Goal: Task Accomplishment & Management: Use online tool/utility

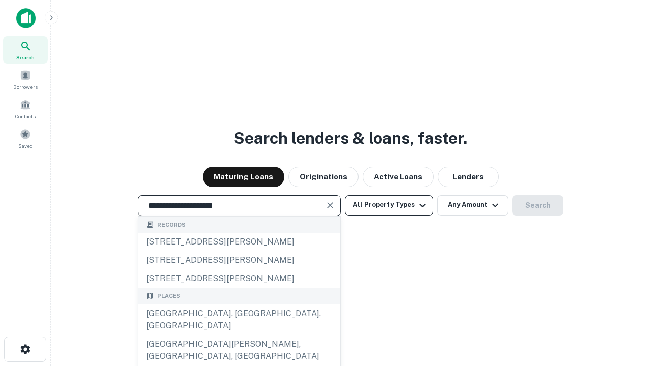
click at [239, 335] on div "[GEOGRAPHIC_DATA], [GEOGRAPHIC_DATA], [GEOGRAPHIC_DATA]" at bounding box center [239, 319] width 202 height 30
click at [389, 205] on button "All Property Types" at bounding box center [389, 205] width 88 height 20
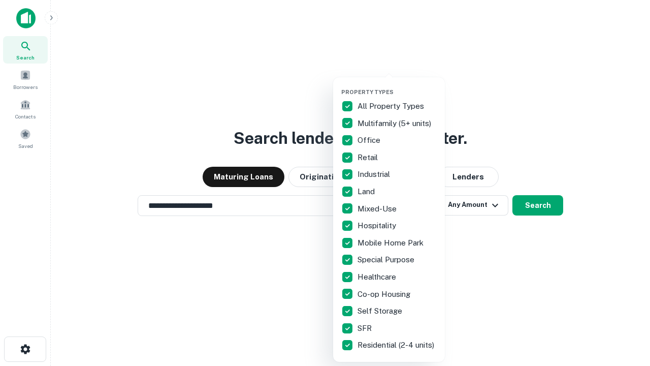
type input "**********"
click at [397, 85] on button "button" at bounding box center [397, 85] width 112 height 1
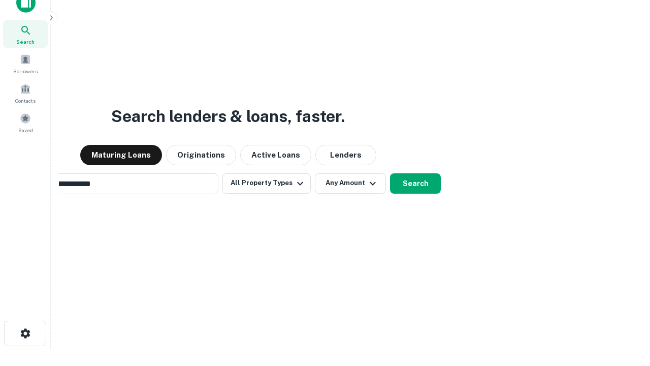
scroll to position [73, 288]
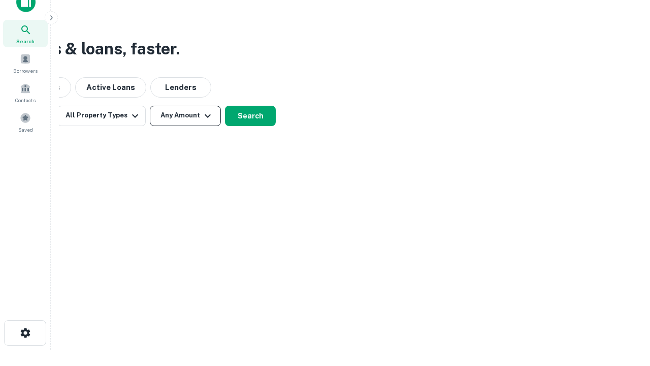
click at [185, 115] on button "Any Amount" at bounding box center [185, 116] width 71 height 20
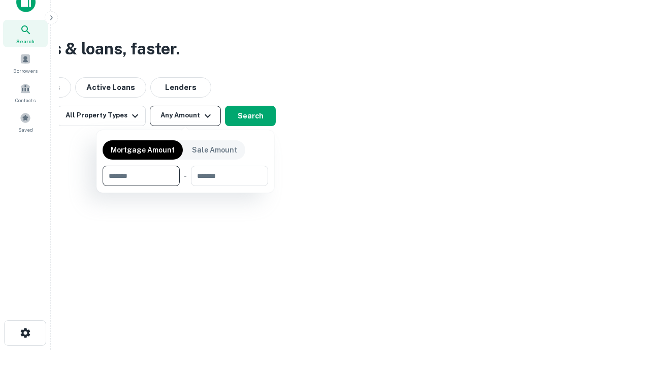
type input "*******"
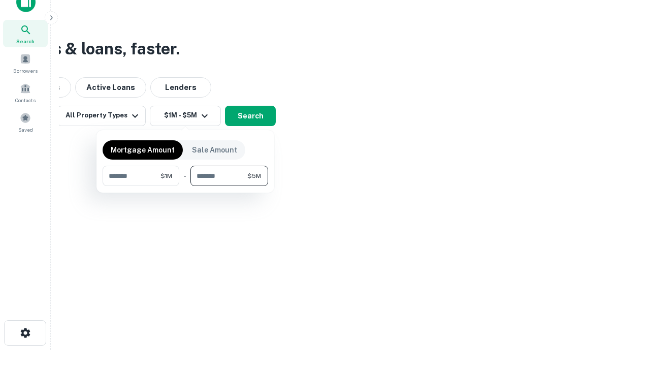
type input "*******"
click at [185, 186] on button "button" at bounding box center [186, 186] width 166 height 1
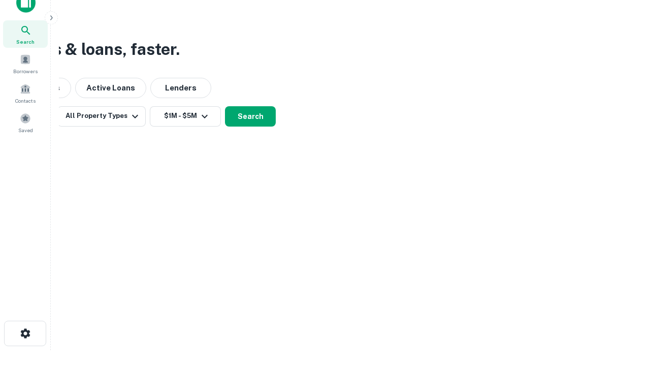
scroll to position [6, 187]
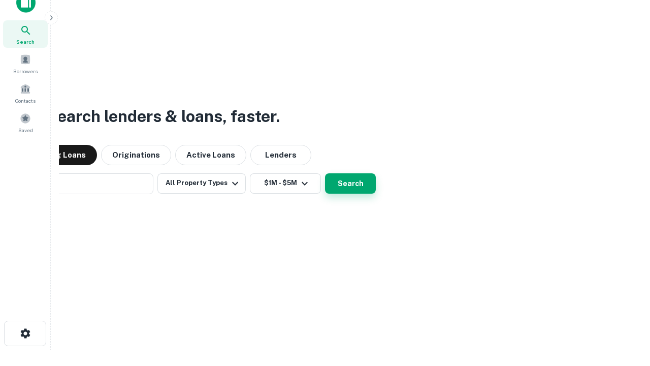
click at [325, 173] on button "Search" at bounding box center [350, 183] width 51 height 20
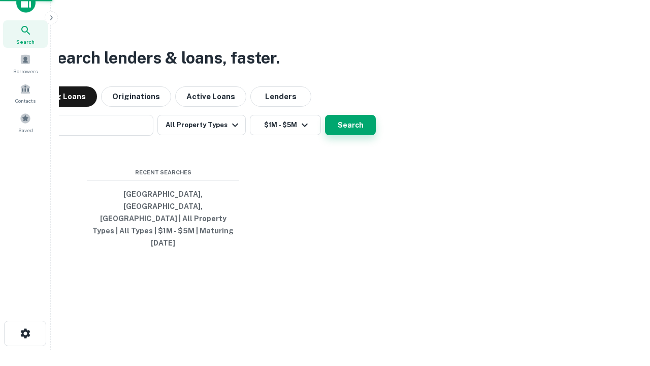
scroll to position [27, 288]
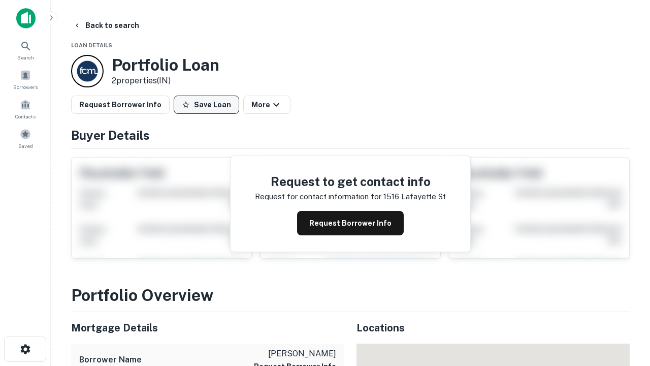
click at [206, 105] on button "Save Loan" at bounding box center [207, 105] width 66 height 18
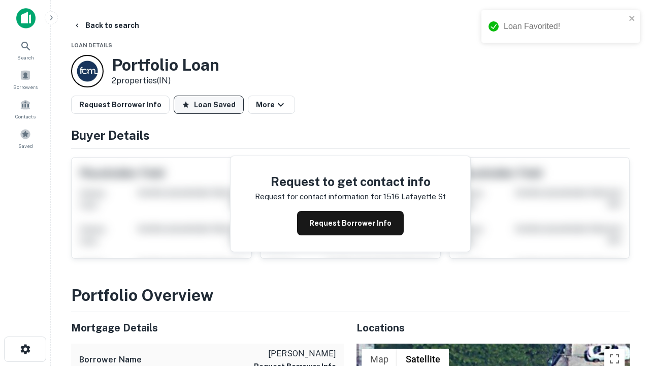
click at [209, 105] on button "Loan Saved" at bounding box center [209, 105] width 70 height 18
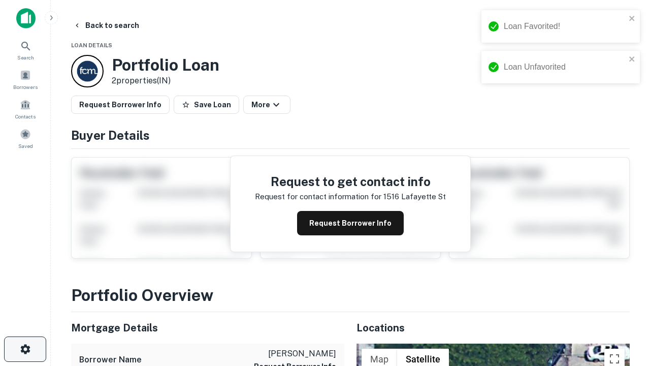
click at [25, 349] on icon "button" at bounding box center [25, 349] width 12 height 12
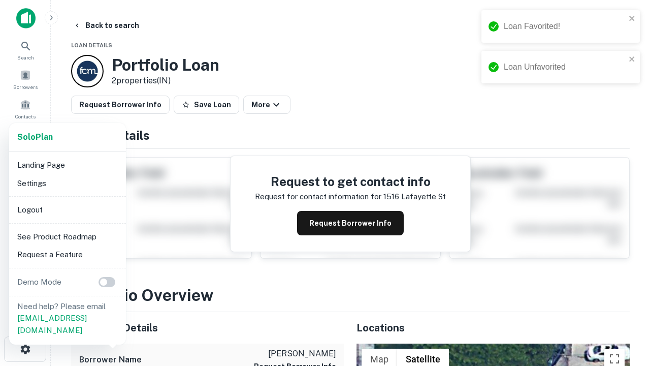
click at [67, 209] on li "Logout" at bounding box center [67, 210] width 109 height 18
